Goal: Navigation & Orientation: Find specific page/section

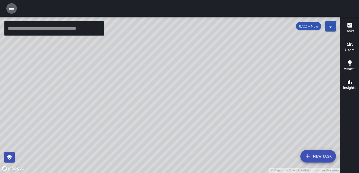
click at [11, 7] on icon "button" at bounding box center [11, 8] width 5 height 3
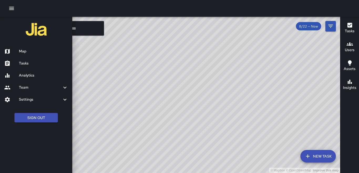
click at [11, 9] on icon "button" at bounding box center [11, 8] width 6 height 6
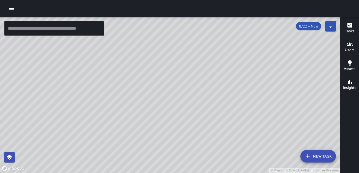
click at [11, 9] on icon "button" at bounding box center [11, 8] width 5 height 3
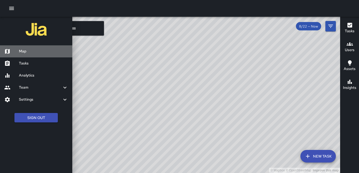
click at [20, 48] on link "Map" at bounding box center [36, 51] width 72 height 12
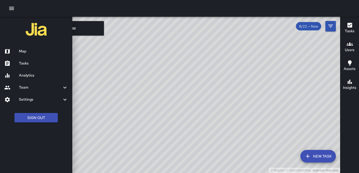
click at [94, 8] on div at bounding box center [179, 8] width 359 height 17
click at [345, 144] on div "Tasks Users Assets Insights" at bounding box center [349, 95] width 19 height 157
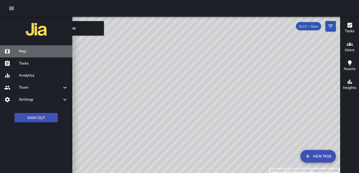
click at [35, 53] on h6 "Map" at bounding box center [43, 52] width 49 height 6
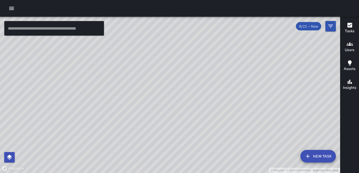
drag, startPoint x: 135, startPoint y: 129, endPoint x: 145, endPoint y: 121, distance: 13.6
click at [145, 121] on div "© Mapbox © OpenStreetMap Improve this map" at bounding box center [170, 95] width 340 height 157
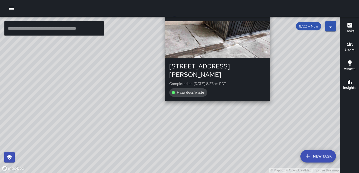
drag, startPoint x: 232, startPoint y: 131, endPoint x: 177, endPoint y: 68, distance: 83.3
click at [159, 51] on div "© Mapbox © OpenStreetMap Improve this map IP [PERSON_NAME] [STREET_ADDRESS][PER…" at bounding box center [170, 95] width 340 height 157
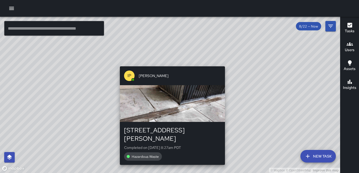
click at [182, 107] on div "button" at bounding box center [172, 103] width 105 height 37
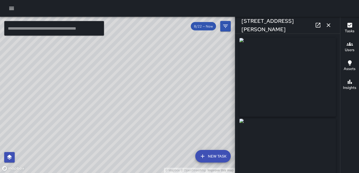
type input "**********"
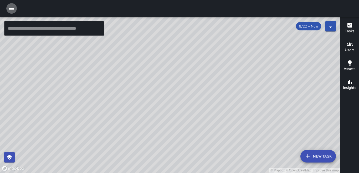
click at [12, 9] on icon "button" at bounding box center [11, 8] width 5 height 3
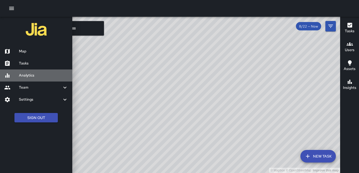
click at [29, 75] on h6 "Analytics" at bounding box center [43, 76] width 49 height 6
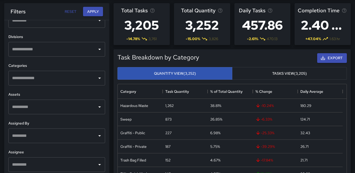
scroll to position [26, 0]
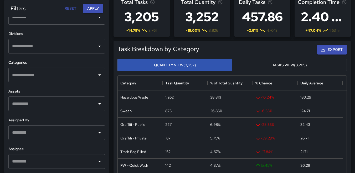
click at [36, 132] on input "text" at bounding box center [53, 133] width 84 height 10
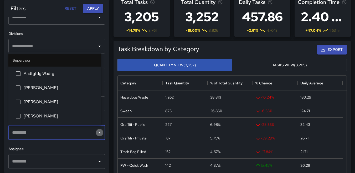
click at [96, 136] on icon "Close" at bounding box center [99, 133] width 6 height 6
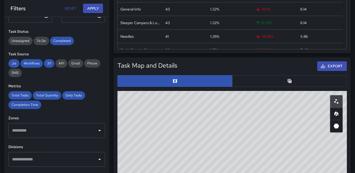
scroll to position [53, 0]
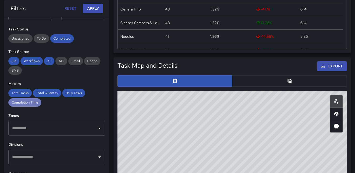
click at [27, 103] on span "Completion Time" at bounding box center [24, 102] width 33 height 4
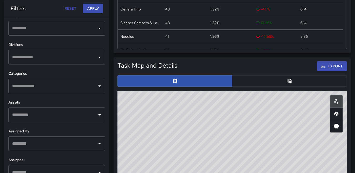
scroll to position [158, 0]
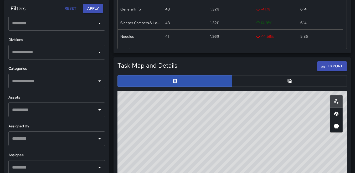
click at [97, 141] on icon "Open" at bounding box center [99, 139] width 6 height 6
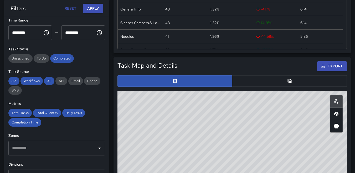
scroll to position [32, 0]
click at [94, 9] on button "Apply" at bounding box center [93, 9] width 20 height 10
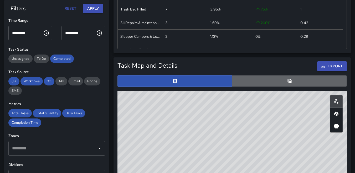
click at [272, 77] on button "button" at bounding box center [289, 81] width 115 height 12
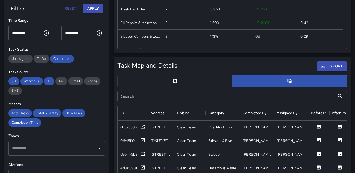
scroll to position [105, 0]
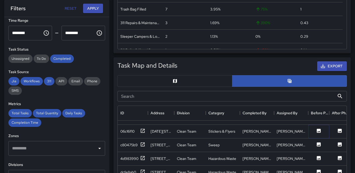
click at [319, 132] on icon at bounding box center [318, 130] width 5 height 5
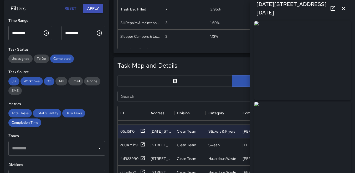
click at [344, 9] on icon "button" at bounding box center [343, 9] width 4 height 4
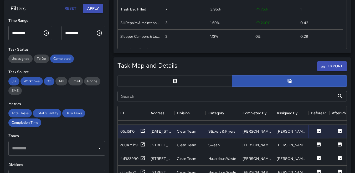
click at [318, 132] on icon at bounding box center [318, 130] width 5 height 5
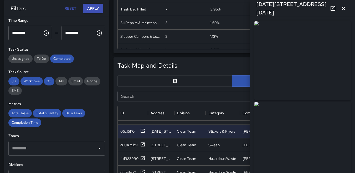
type input "**********"
click at [344, 13] on button "button" at bounding box center [343, 8] width 11 height 11
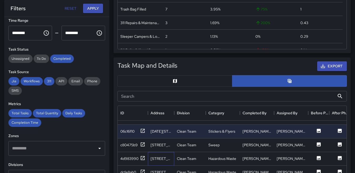
click at [159, 159] on div "184 6th Street" at bounding box center [161, 158] width 21 height 5
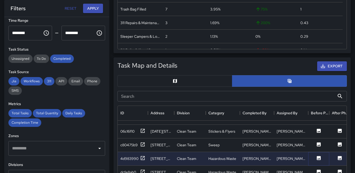
click at [321, 158] on icon at bounding box center [318, 158] width 5 height 5
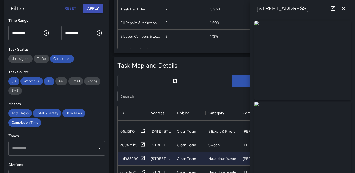
type input "**********"
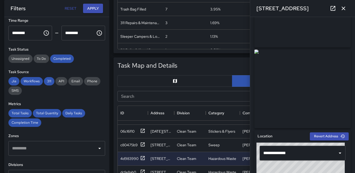
click at [344, 9] on icon "button" at bounding box center [343, 9] width 4 height 4
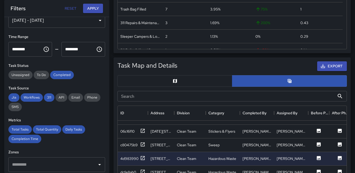
scroll to position [0, 0]
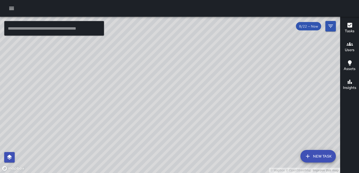
click at [357, 124] on div "Tasks Users Assets Insights" at bounding box center [349, 95] width 19 height 157
click at [12, 7] on icon "button" at bounding box center [11, 8] width 5 height 3
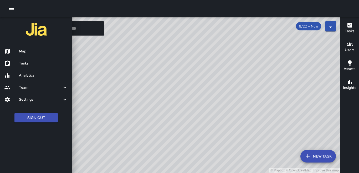
click at [32, 62] on h6 "Tasks" at bounding box center [43, 64] width 49 height 6
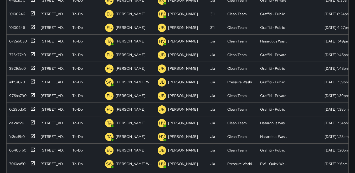
scroll to position [105, 0]
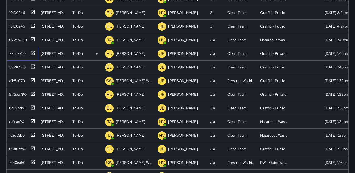
click at [19, 50] on div "775a77a0" at bounding box center [16, 52] width 19 height 7
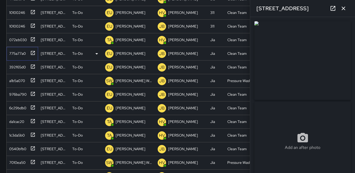
type input "**********"
click at [21, 66] on div "392f65d0" at bounding box center [16, 66] width 19 height 7
click at [14, 76] on div "a1b5a070" at bounding box center [16, 79] width 18 height 7
type input "**********"
click at [17, 90] on div "976ba790" at bounding box center [16, 93] width 19 height 7
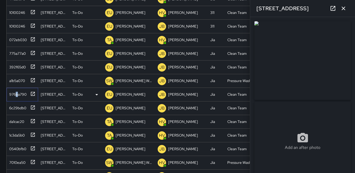
type input "**********"
click at [18, 147] on div "0540bfb0" at bounding box center [21, 148] width 28 height 9
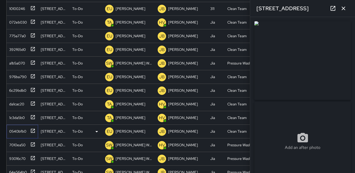
scroll to position [1135, 0]
